Goal: Book appointment/travel/reservation

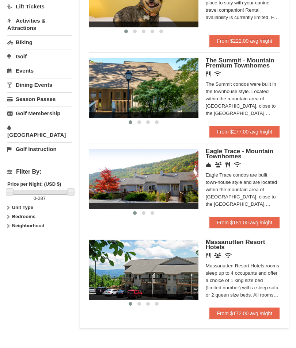
scroll to position [209, 0]
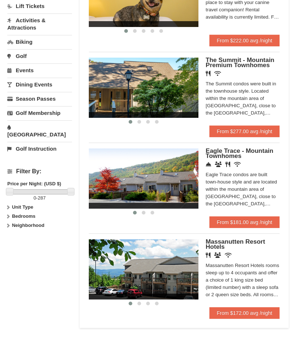
click at [271, 293] on div "Massanutten Resort Hotels rooms sleep up to 4 occupants and offer a choice of 1…" at bounding box center [243, 280] width 74 height 37
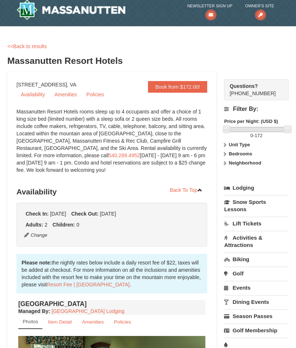
scroll to position [5, 0]
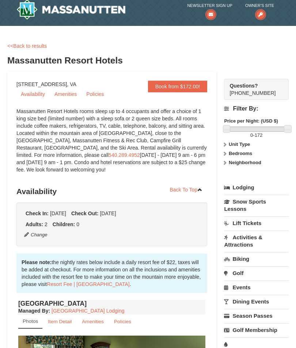
click at [262, 228] on link "Lift Tickets" at bounding box center [256, 224] width 65 height 14
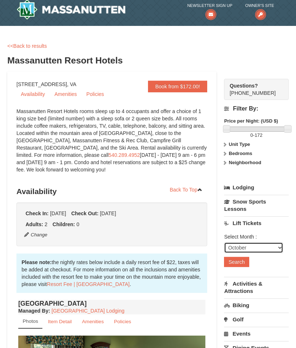
click at [278, 250] on select "October November December January February March April May June July August Sep…" at bounding box center [253, 247] width 59 height 11
select select "12"
click at [242, 265] on button "Search" at bounding box center [236, 262] width 25 height 10
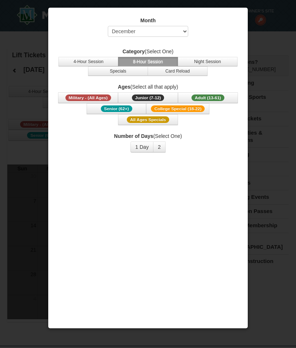
select select "12"
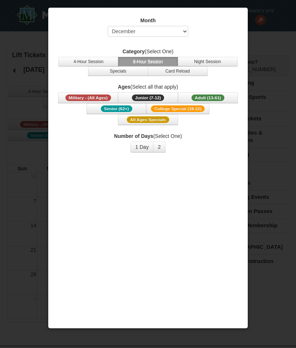
click at [73, 62] on button "4-Hour Session" at bounding box center [88, 61] width 60 height 9
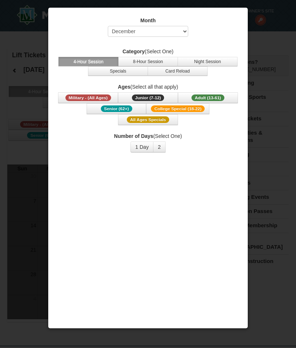
click at [227, 98] on button "Adult (13-61) (13 - 61)" at bounding box center [208, 97] width 60 height 11
click at [141, 151] on button "1 Day" at bounding box center [141, 147] width 23 height 11
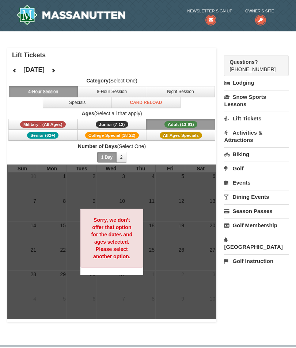
click at [287, 340] on body "Browser Not Supported We notice you are using a browser which will not provide …" at bounding box center [148, 274] width 296 height 549
click at [287, 337] on div "× Lift Tickets December 2025 Category (Select One) 4-Hour Session 8-Hour Sessio…" at bounding box center [148, 184] width 296 height 307
click at [287, 340] on body "Browser Not Supported We notice you are using a browser which will not provide …" at bounding box center [148, 274] width 296 height 549
click at [287, 341] on body "Browser Not Supported We notice you are using a browser which will not provide …" at bounding box center [148, 274] width 296 height 549
